Goal: Information Seeking & Learning: Learn about a topic

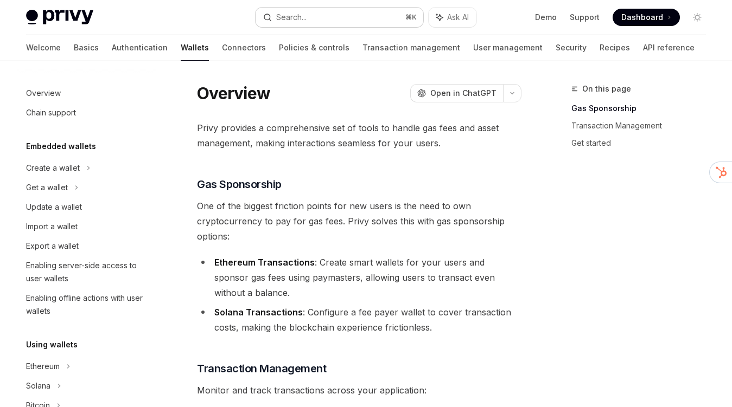
click at [277, 14] on div "Search..." at bounding box center [291, 17] width 30 height 13
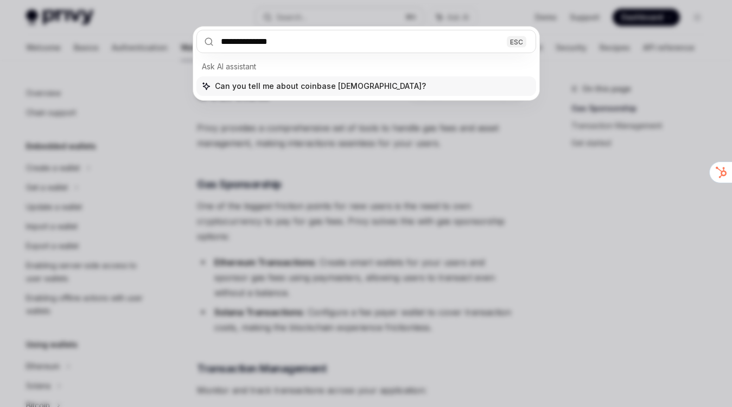
type input "**********"
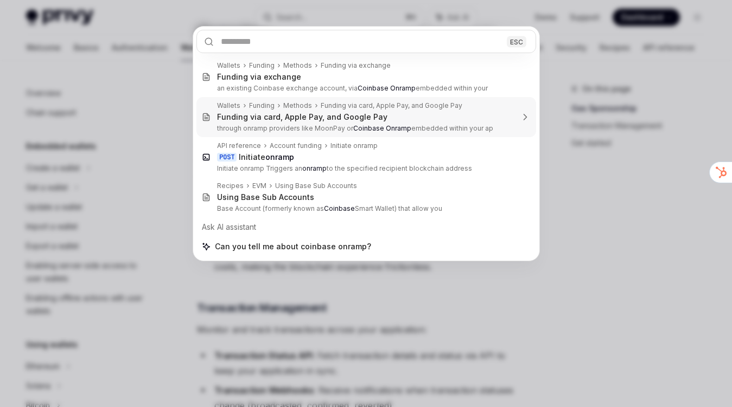
scroll to position [350, 0]
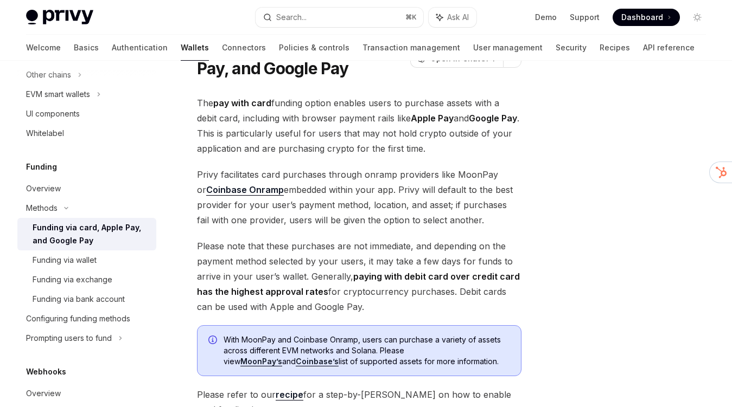
click at [240, 194] on link "Coinbase Onramp" at bounding box center [245, 189] width 78 height 11
click at [107, 188] on div "Overview" at bounding box center [88, 188] width 124 height 13
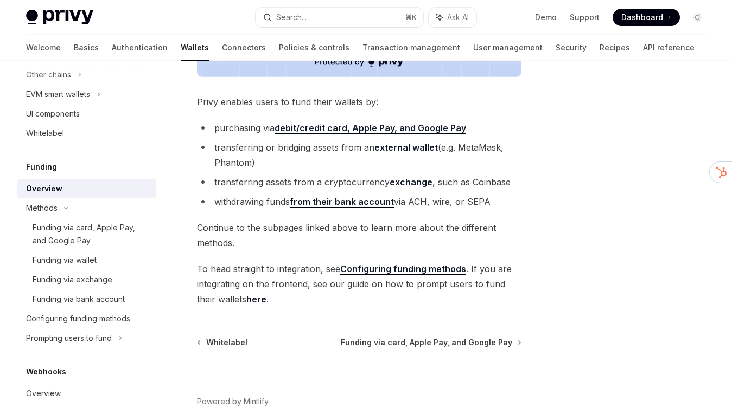
scroll to position [392, 0]
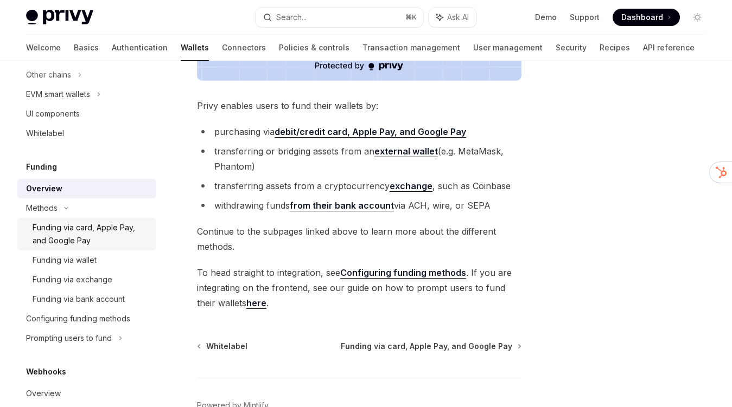
click at [116, 242] on div "Funding via card, Apple Pay, and Google Pay" at bounding box center [91, 234] width 117 height 26
type textarea "*"
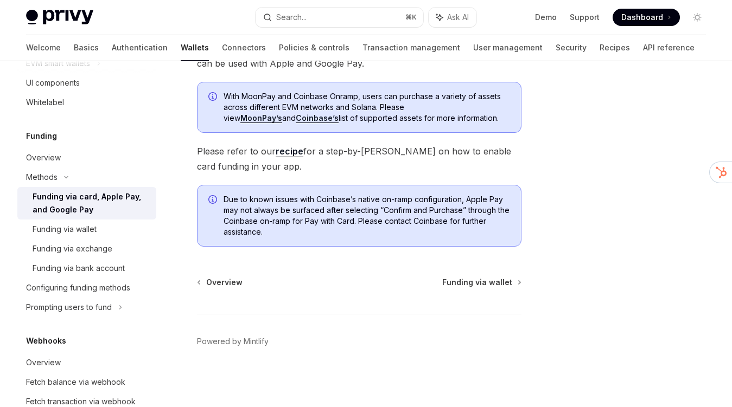
scroll to position [305, 0]
click at [312, 17] on button "Search... ⌘ K" at bounding box center [339, 18] width 168 height 20
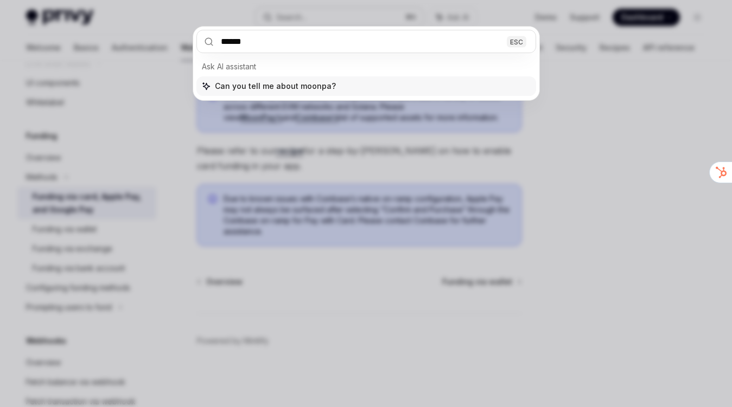
type input "*******"
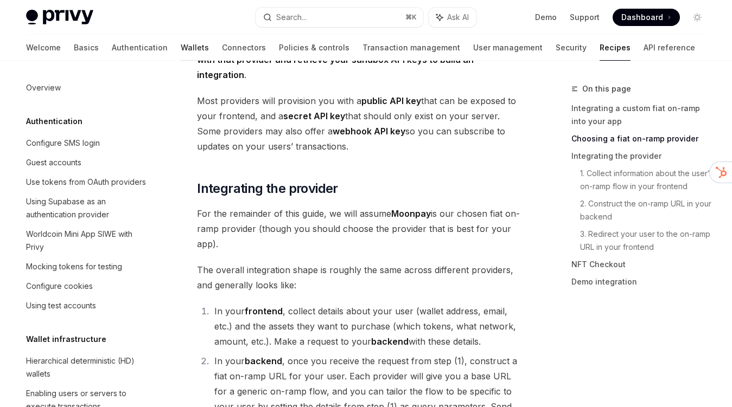
click at [181, 51] on link "Wallets" at bounding box center [195, 48] width 28 height 26
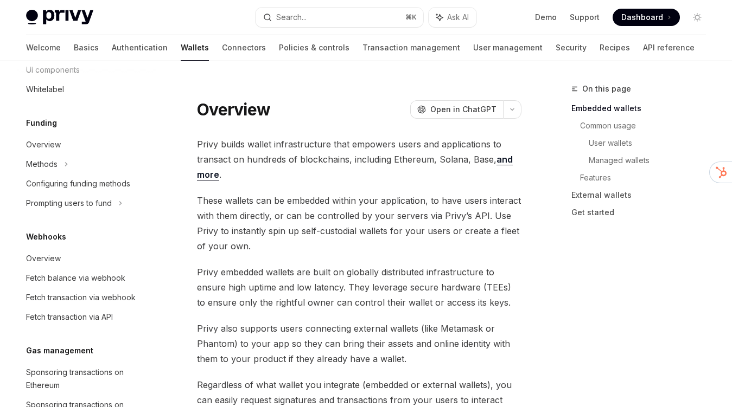
scroll to position [337, 0]
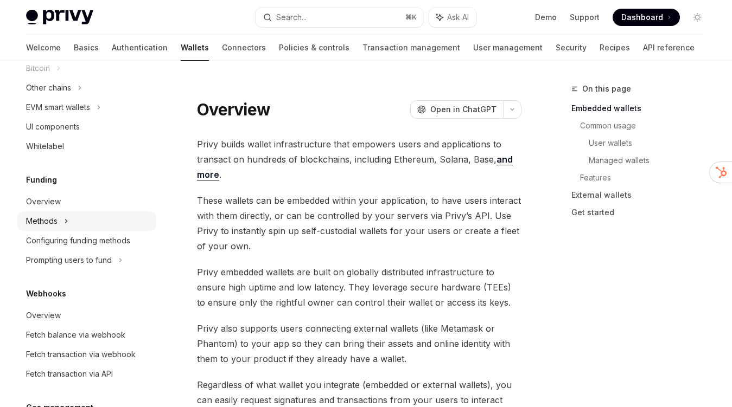
type textarea "*"
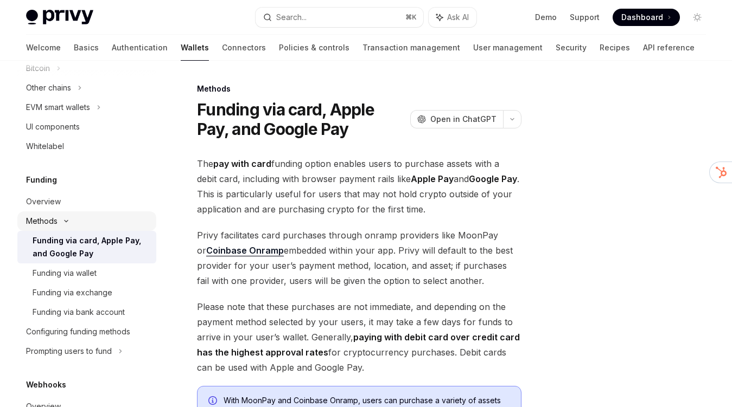
scroll to position [386, 0]
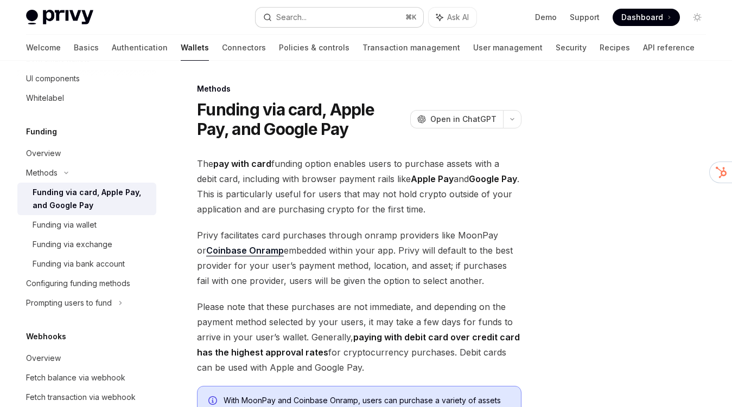
click at [353, 17] on button "Search... ⌘ K" at bounding box center [339, 18] width 168 height 20
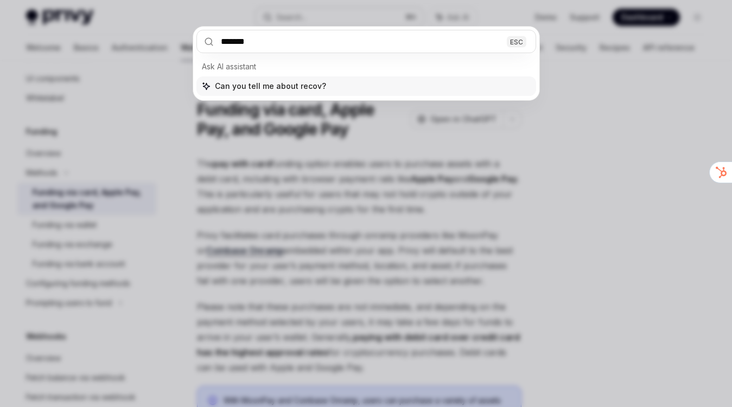
type input "********"
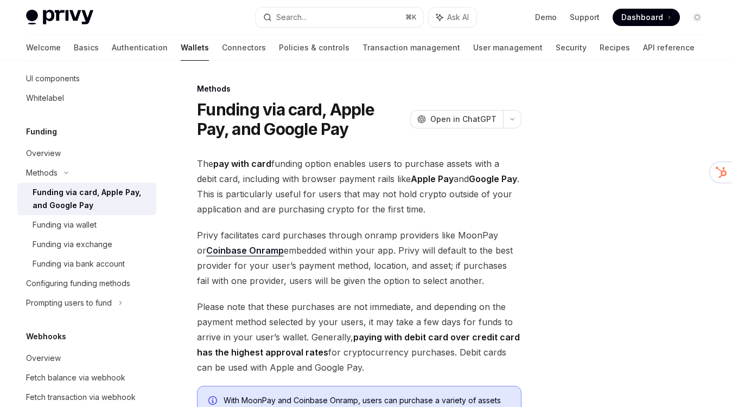
type textarea "*"
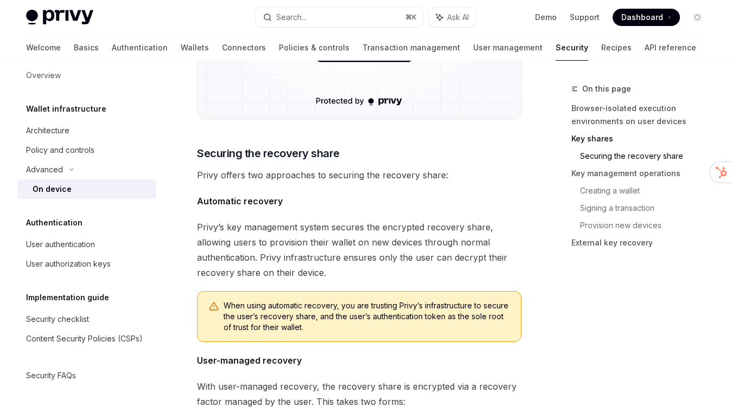
scroll to position [1336, 0]
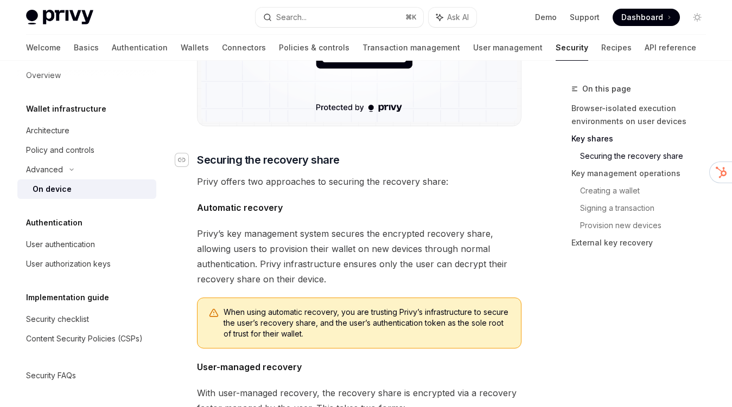
click at [184, 157] on icon "Navigate to header" at bounding box center [182, 160] width 8 height 7
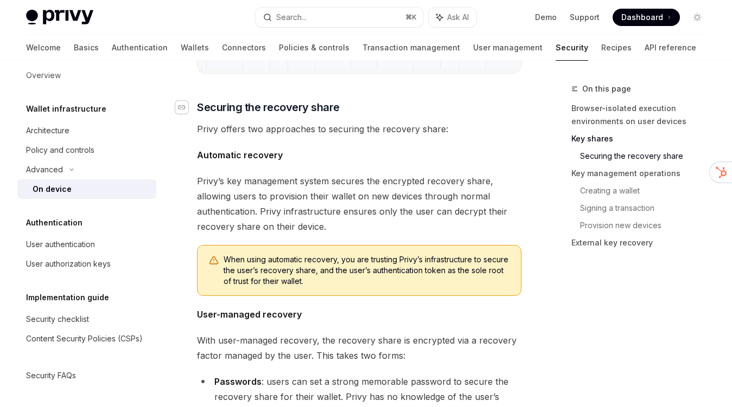
scroll to position [1390, 0]
